Goal: Task Accomplishment & Management: Use online tool/utility

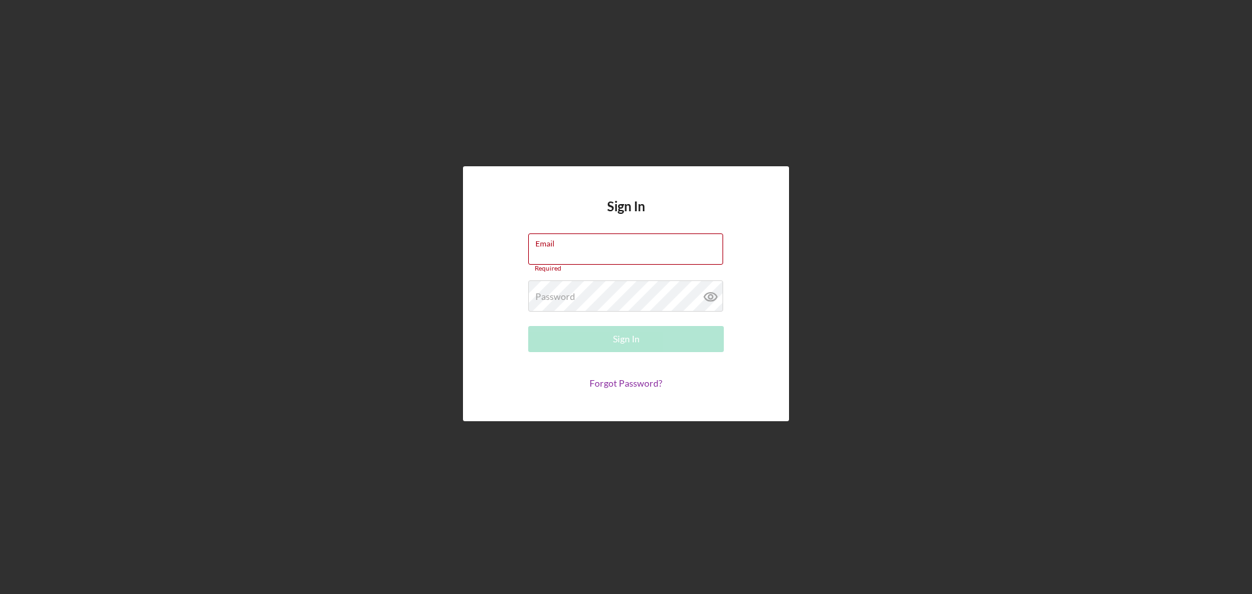
type input "[EMAIL_ADDRESS][DOMAIN_NAME]"
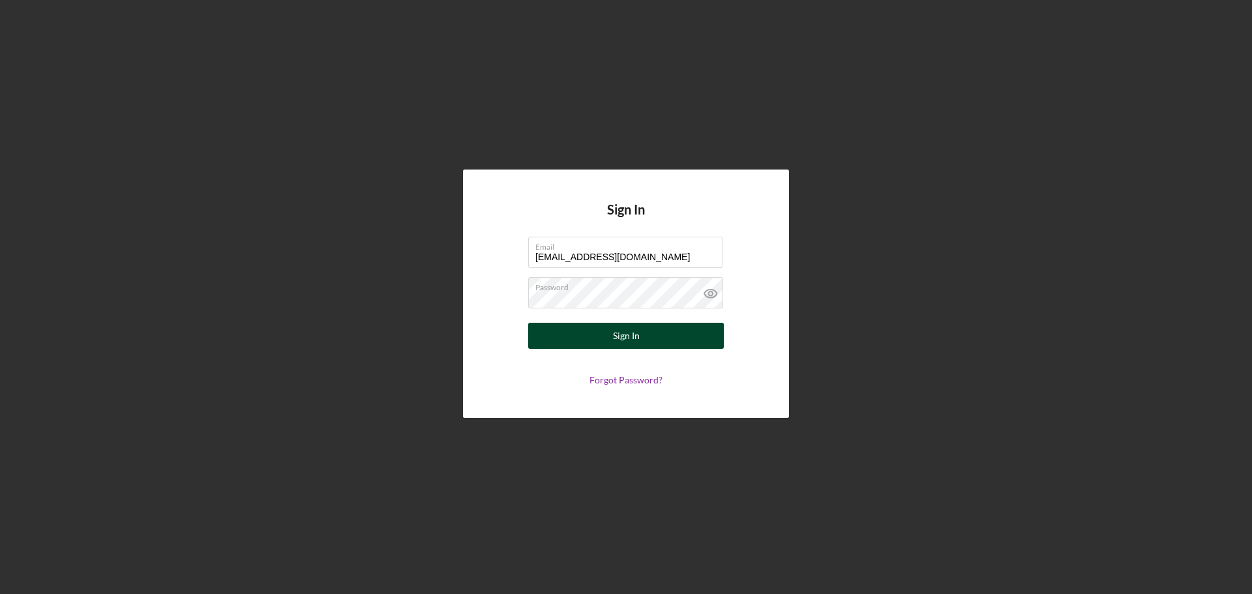
click at [610, 328] on button "Sign In" at bounding box center [626, 336] width 196 height 26
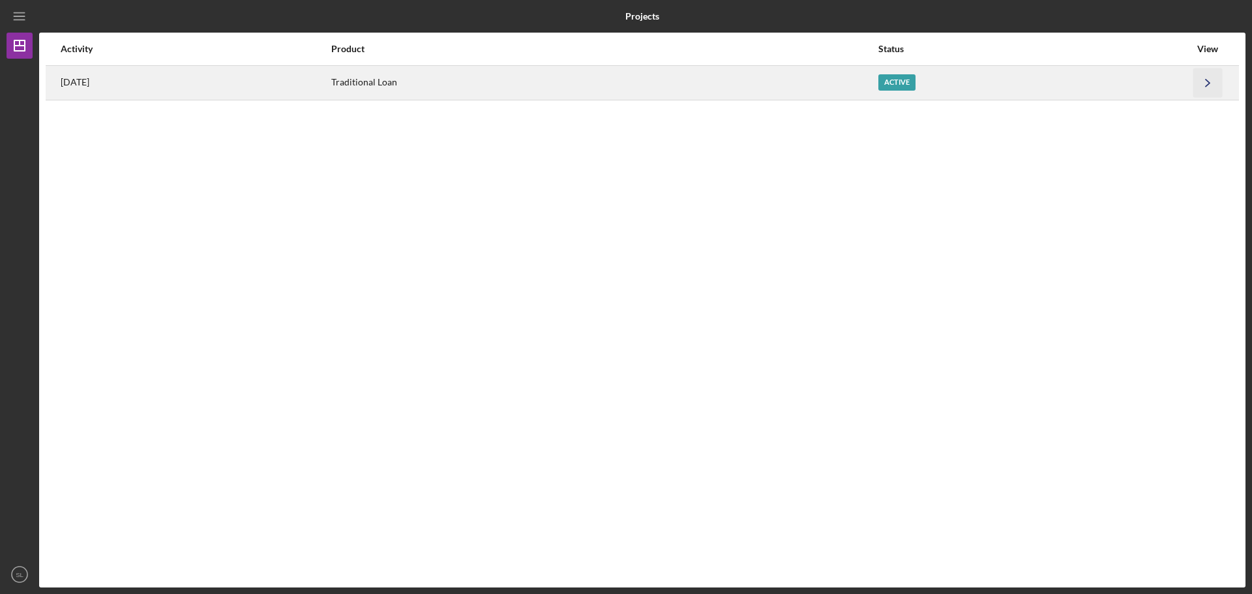
click at [1209, 86] on icon "Icon/Navigate" at bounding box center [1207, 82] width 29 height 29
